Goal: Task Accomplishment & Management: Manage account settings

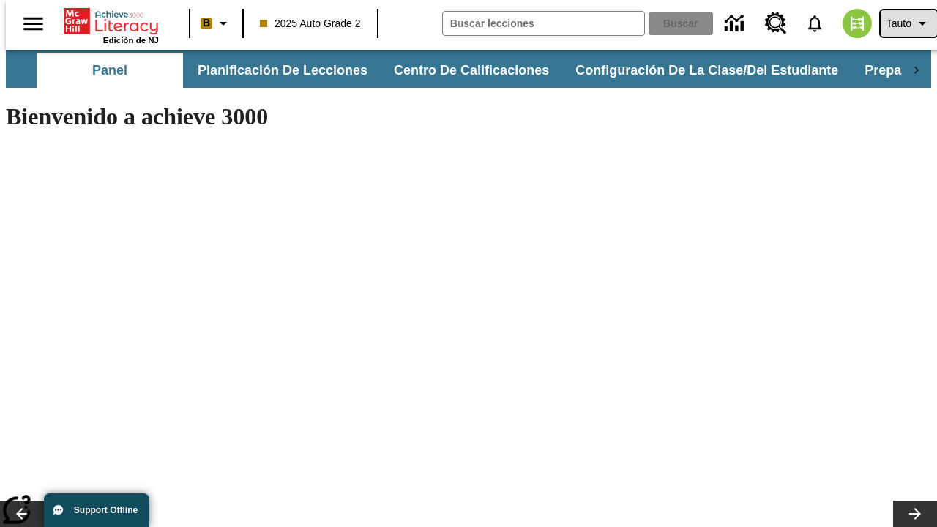
click at [901, 23] on span "Tauto" at bounding box center [899, 23] width 25 height 15
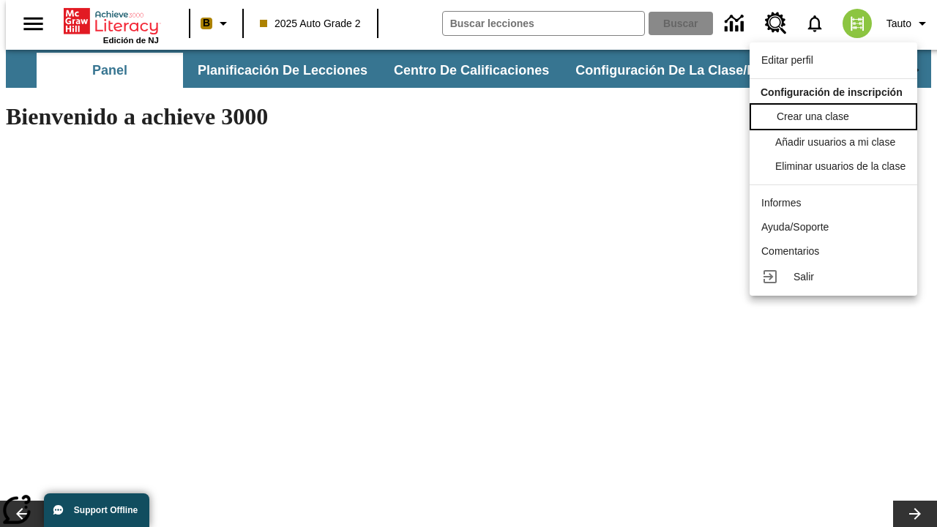
click at [838, 115] on span "Crear una clase" at bounding box center [813, 117] width 72 height 12
click at [838, 142] on span "Añadir usuarios a mi clase" at bounding box center [837, 141] width 120 height 12
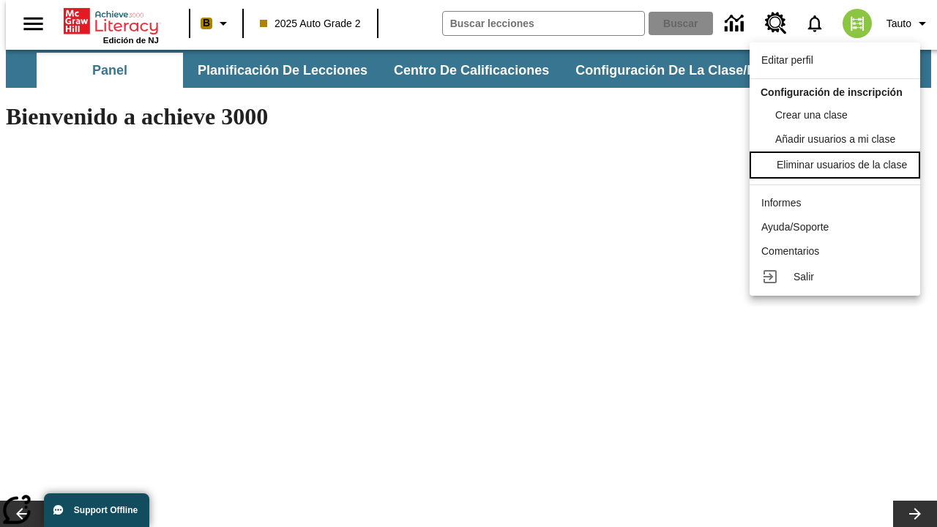
click at [838, 173] on div "Eliminar usuarios de la clase" at bounding box center [842, 164] width 130 height 15
